Goal: Find specific page/section: Find specific page/section

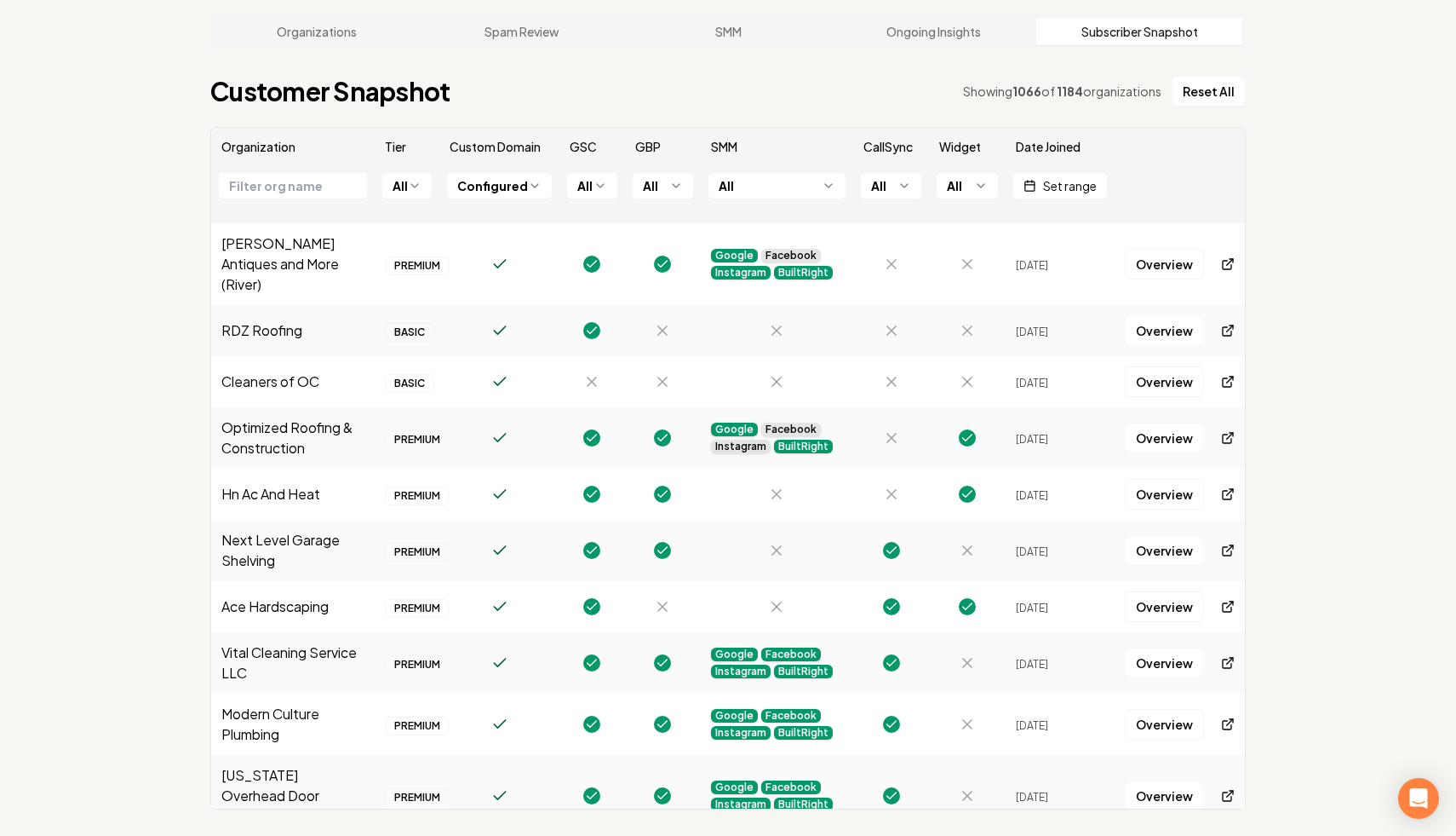
scroll to position [4747, 0]
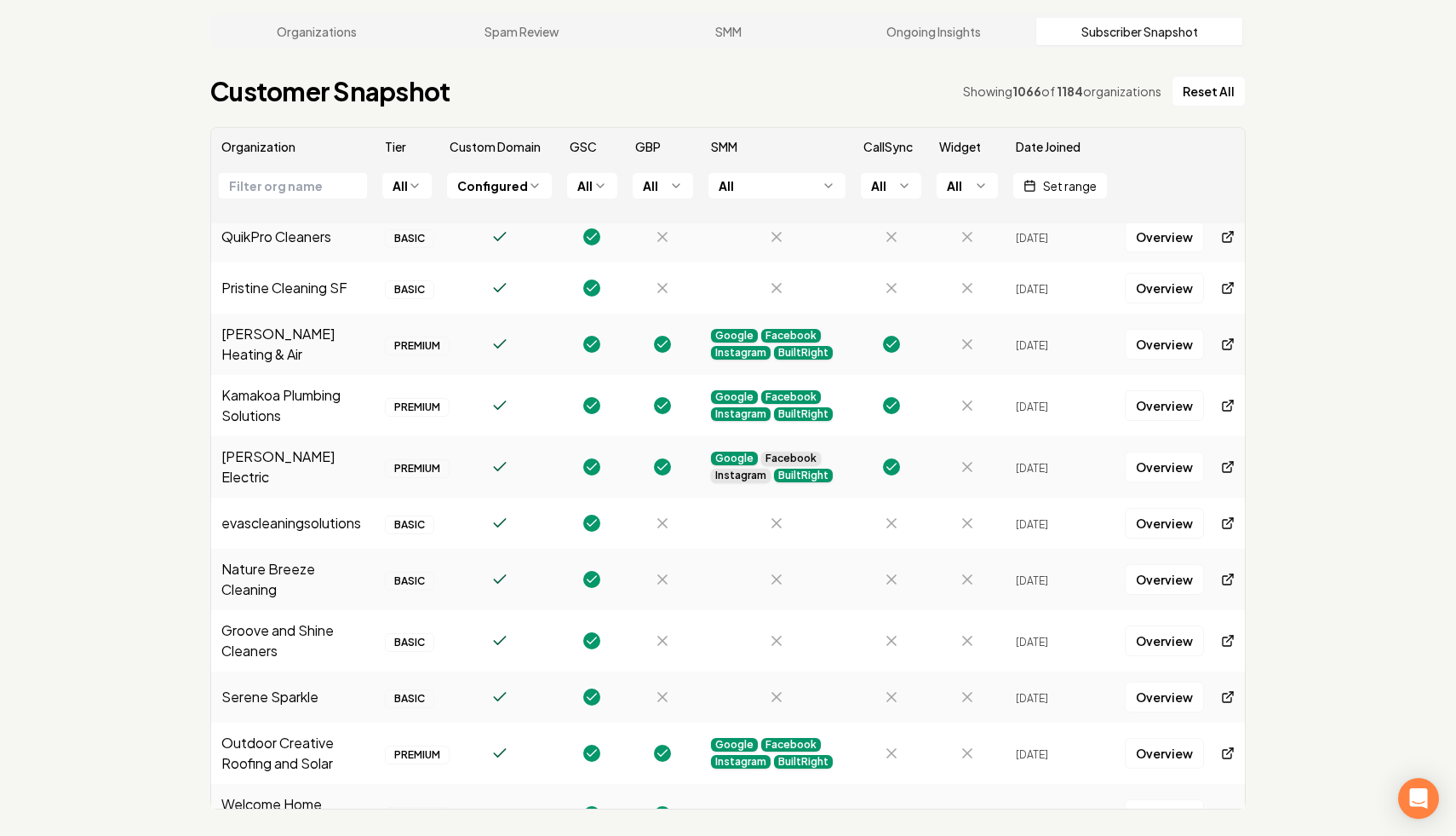
click at [321, 192] on input "text" at bounding box center [292, 185] width 148 height 25
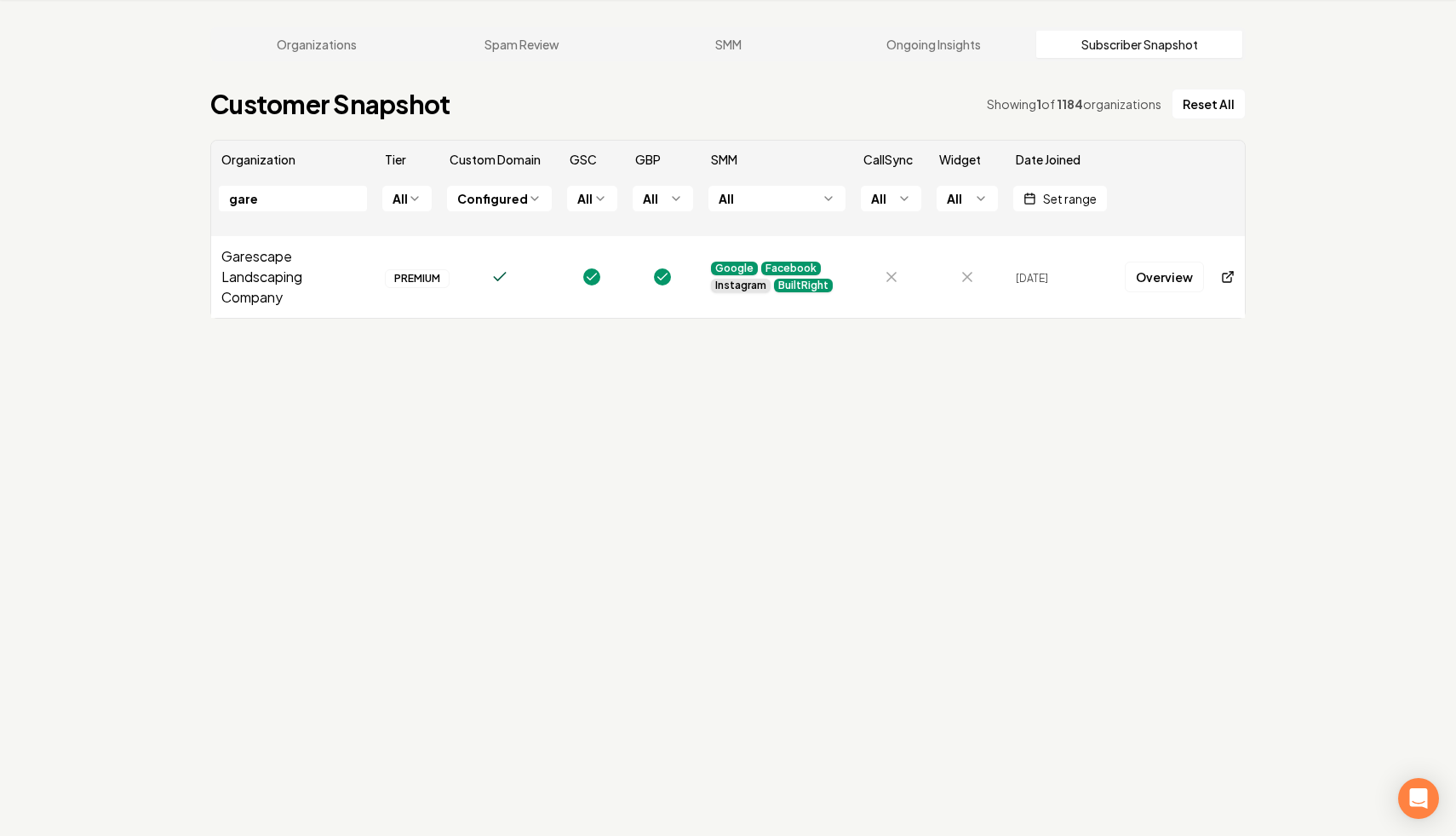
scroll to position [0, 0]
type input "gare"
click at [1161, 279] on link "Overview" at bounding box center [1164, 277] width 79 height 31
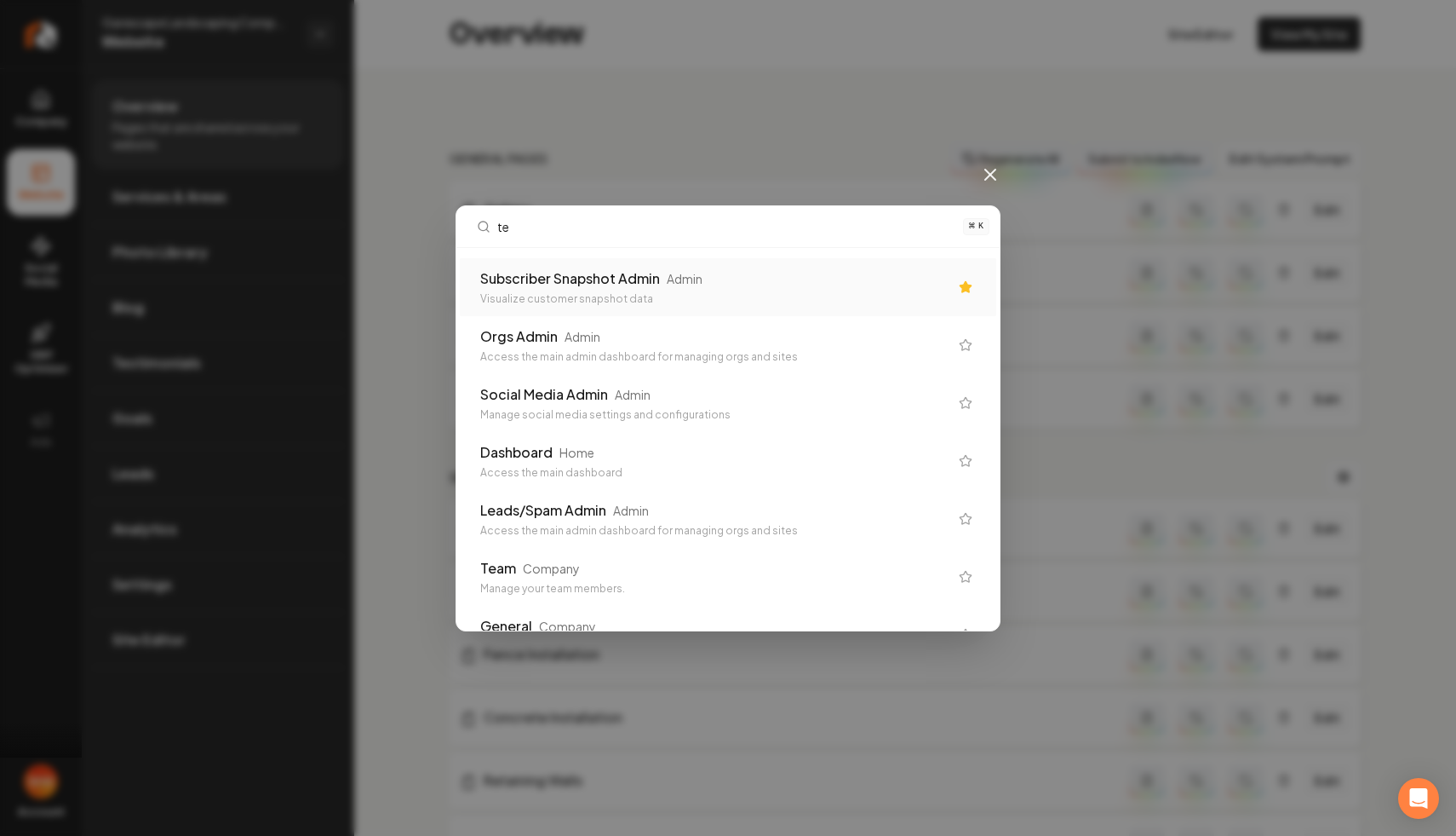
type input "tea"
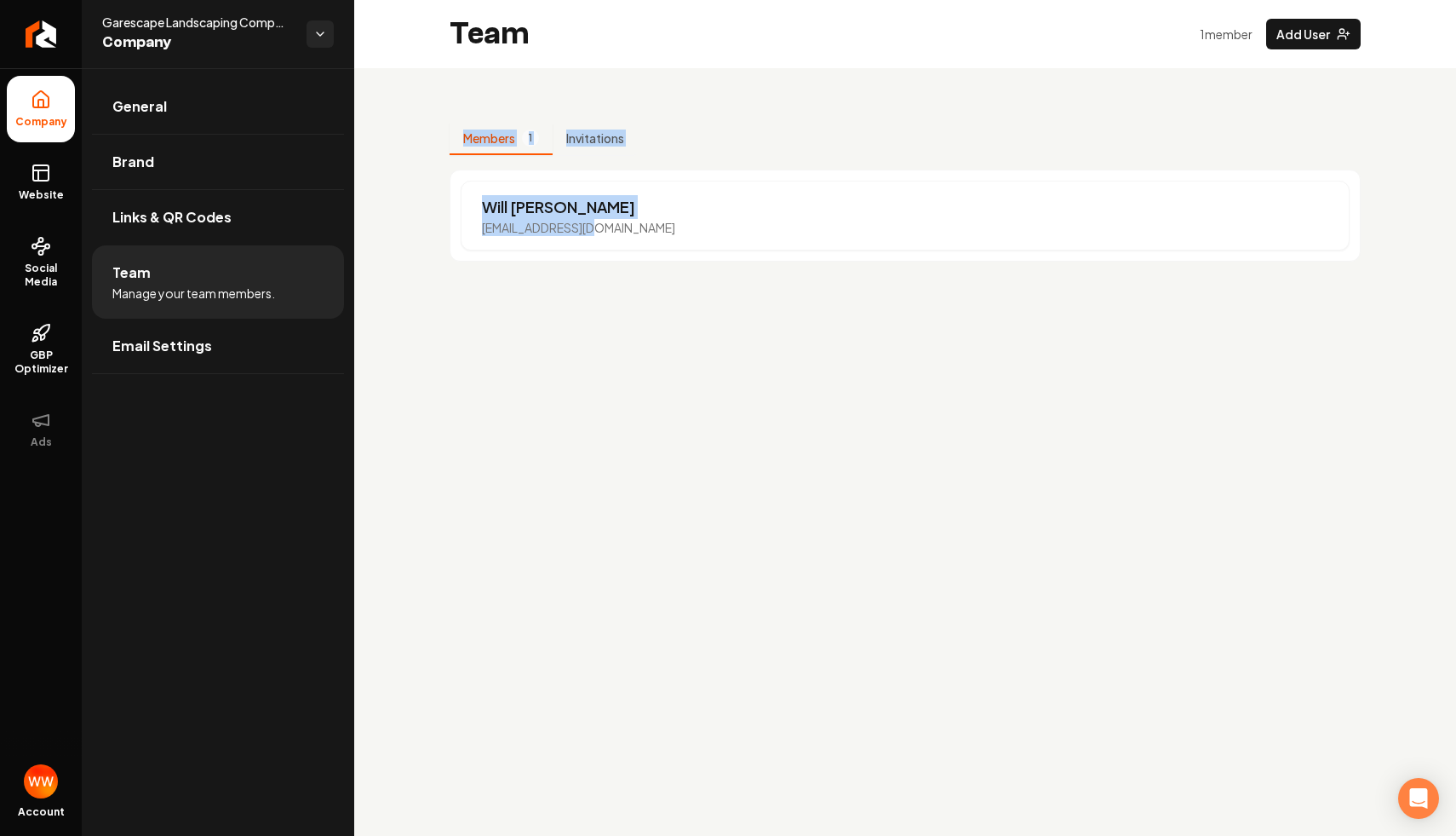
drag, startPoint x: 698, startPoint y: 105, endPoint x: 770, endPoint y: 329, distance: 235.3
click at [770, 329] on main "Team 1 member Add User Members 1 Invitations Will Wallace will@rebolthq.com" at bounding box center [905, 418] width 1102 height 836
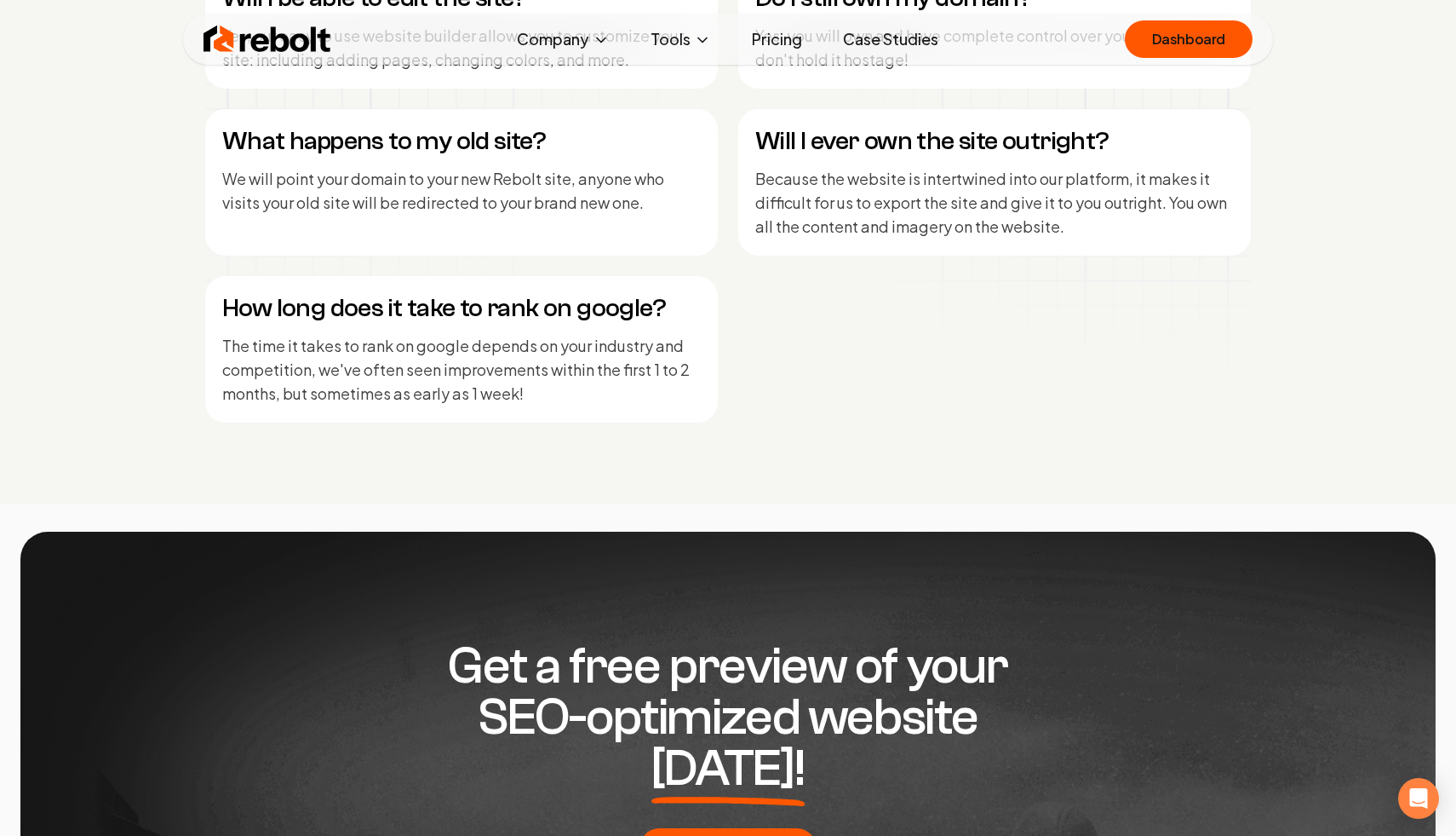
scroll to position [7440, 0]
